Goal: Complete application form

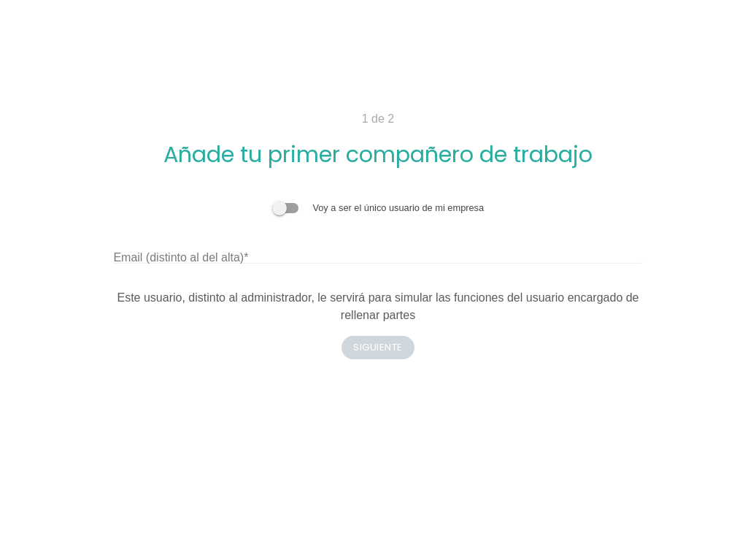
click at [295, 209] on span at bounding box center [285, 208] width 26 height 10
click at [272, 201] on input "checkbox" at bounding box center [272, 201] width 0 height 0
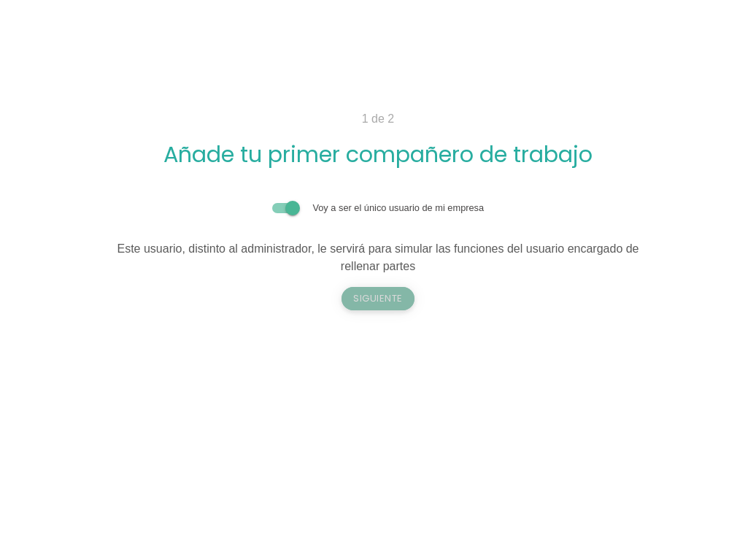
click at [379, 301] on button "Siguiente" at bounding box center [378, 298] width 73 height 23
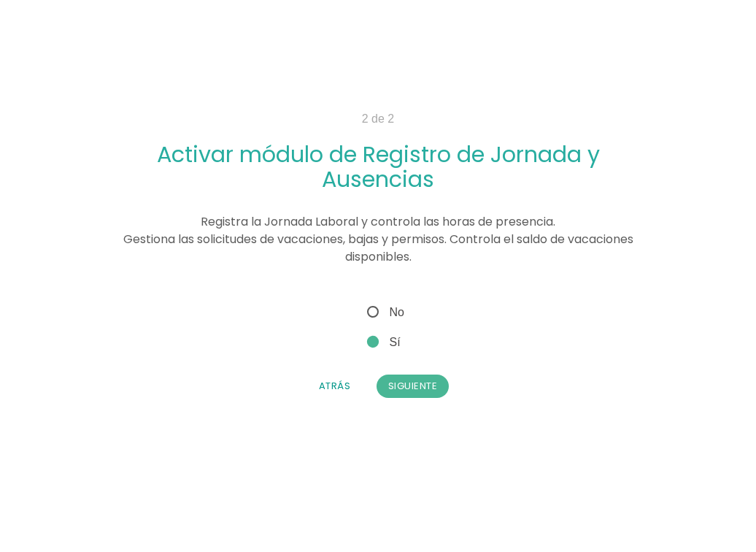
click at [370, 305] on span "No" at bounding box center [384, 312] width 40 height 18
click at [370, 305] on input "No" at bounding box center [368, 307] width 9 height 9
radio input "true"
click at [394, 379] on button "Siguiente" at bounding box center [413, 385] width 73 height 23
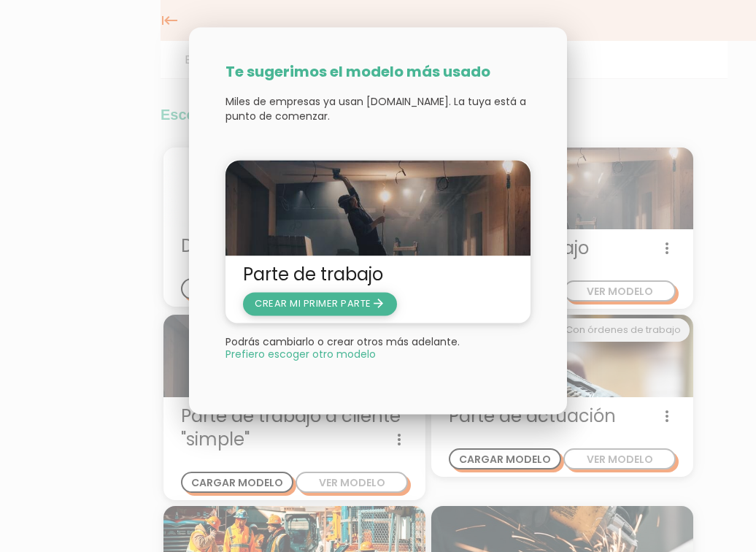
click at [327, 306] on span "CREAR MI PRIMER PARTE arrow_forward" at bounding box center [320, 303] width 131 height 14
